Goal: Information Seeking & Learning: Get advice/opinions

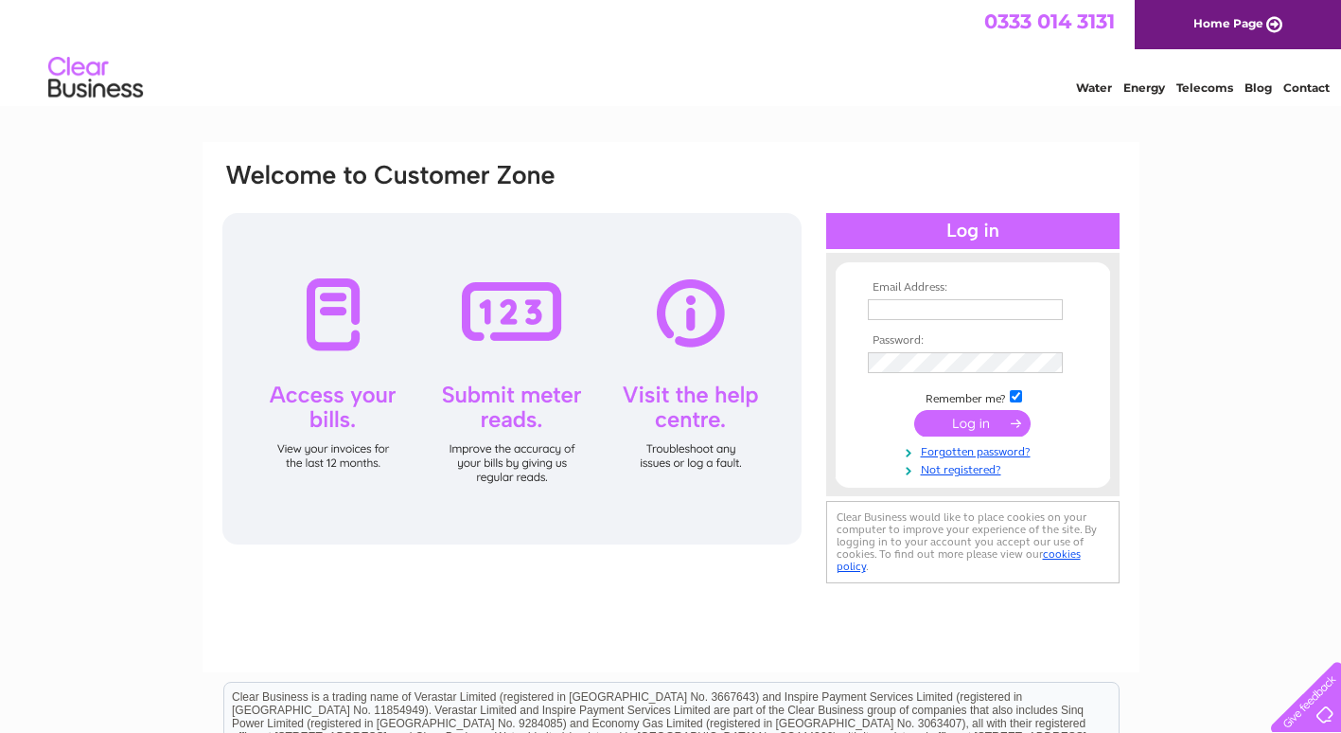
type input "[PERSON_NAME][EMAIL_ADDRESS][DOMAIN_NAME]"
click at [948, 421] on input "submit" at bounding box center [972, 423] width 116 height 27
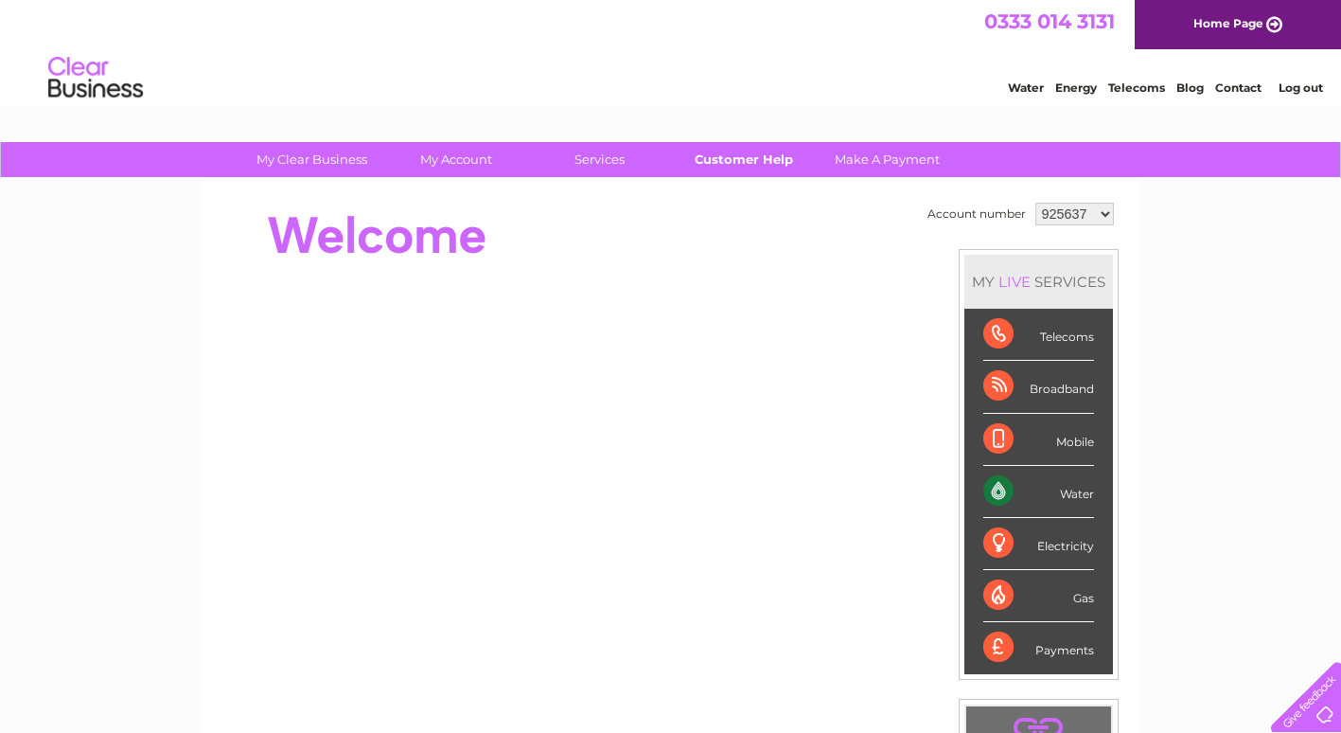
click at [753, 161] on link "Customer Help" at bounding box center [743, 159] width 156 height 35
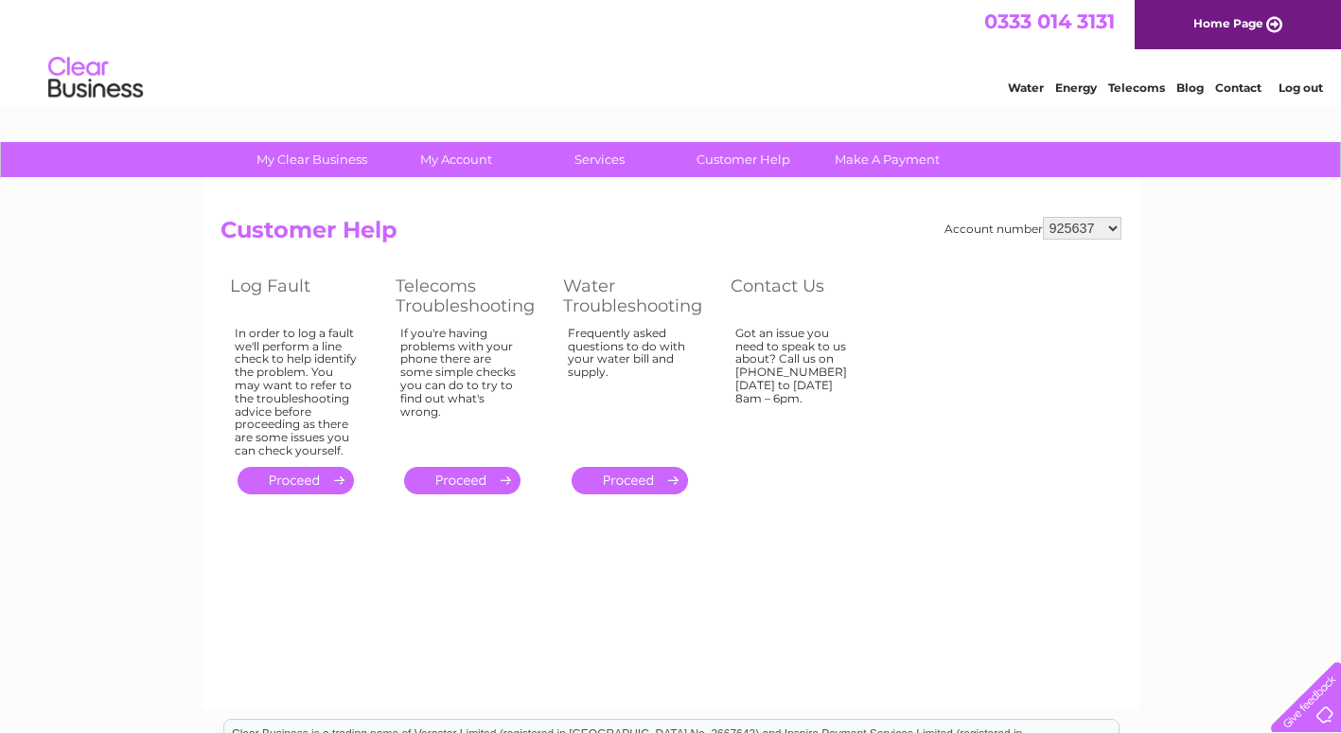
click at [1309, 92] on link "Log out" at bounding box center [1301, 87] width 44 height 14
